Goal: Information Seeking & Learning: Learn about a topic

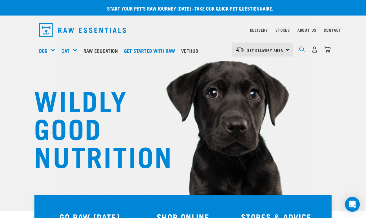
click at [303, 49] on img "dropdown navigation" at bounding box center [302, 49] width 6 height 6
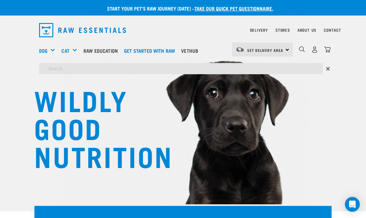
click at [114, 70] on input "search" at bounding box center [181, 68] width 284 height 11
type input "Vitamin b12"
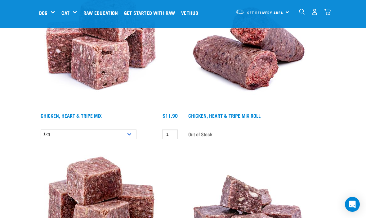
scroll to position [109, 0]
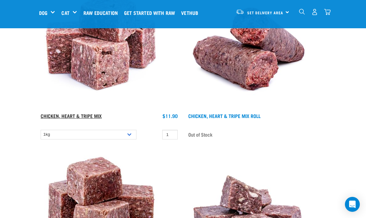
click at [79, 117] on link "Chicken, Heart & Tripe Mix" at bounding box center [71, 115] width 61 height 3
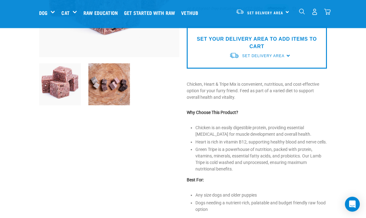
scroll to position [128, 0]
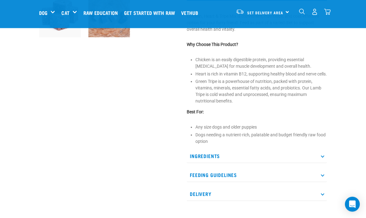
click at [325, 163] on p "Ingredients" at bounding box center [257, 156] width 140 height 14
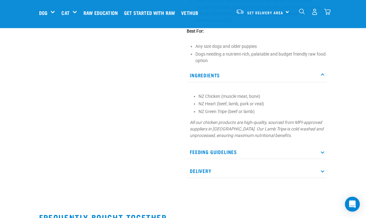
scroll to position [277, 0]
click at [324, 159] on p "Feeding Guidelines" at bounding box center [257, 152] width 140 height 14
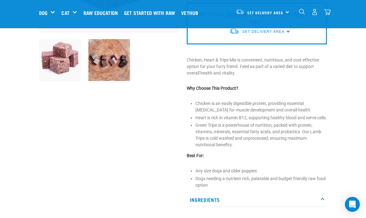
scroll to position [152, 0]
